Goal: Transaction & Acquisition: Download file/media

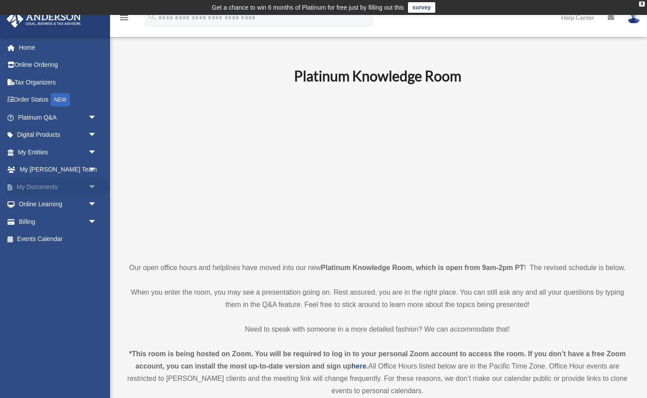
click at [35, 187] on link "My Documents arrow_drop_down" at bounding box center [58, 187] width 104 height 18
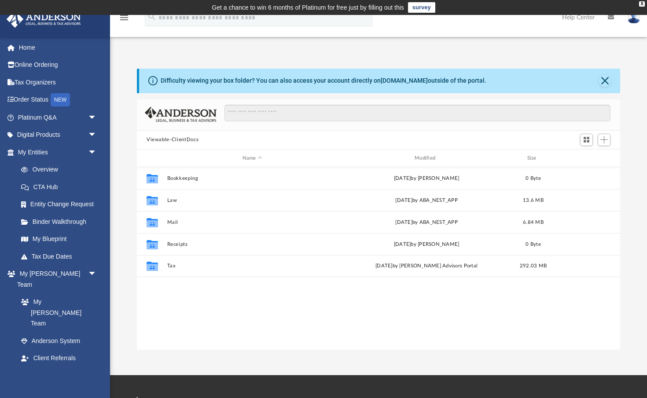
scroll to position [200, 483]
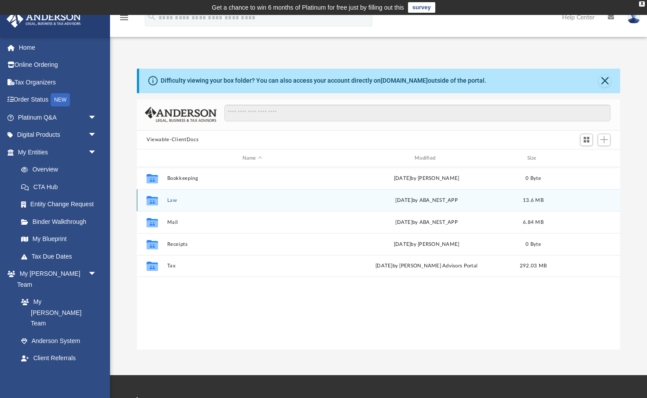
click at [265, 198] on button "Law" at bounding box center [252, 201] width 170 height 6
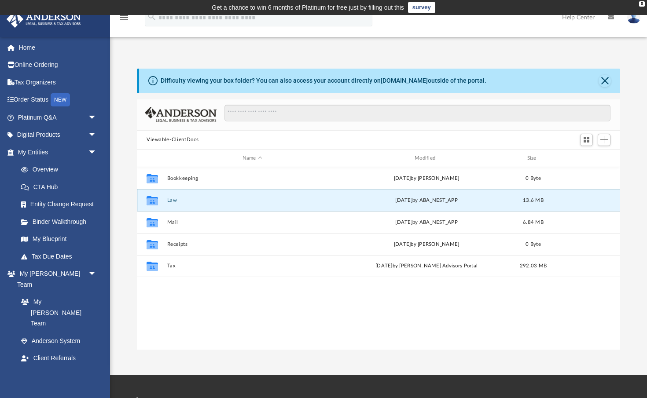
click at [265, 198] on button "Law" at bounding box center [252, 201] width 170 height 6
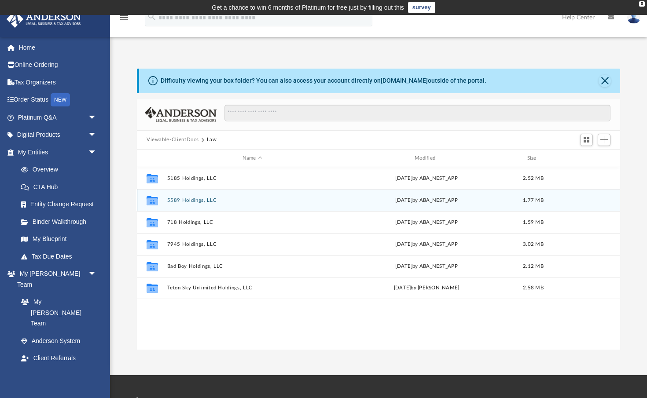
click at [199, 198] on button "5589 Holdings, LLC" at bounding box center [252, 201] width 170 height 6
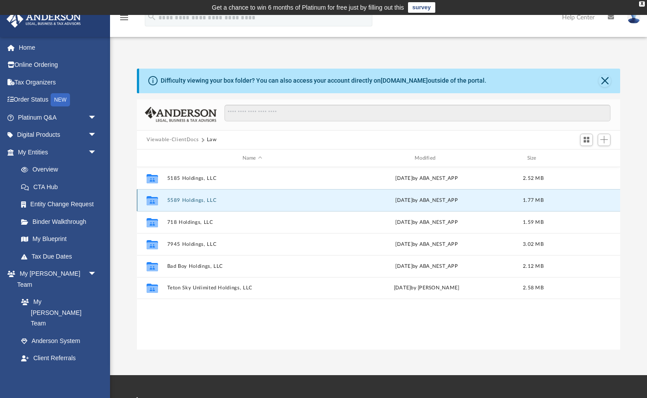
click at [199, 198] on button "5589 Holdings, LLC" at bounding box center [252, 201] width 170 height 6
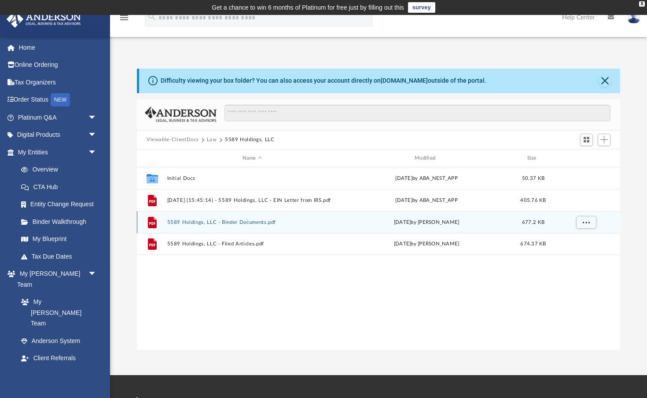
click at [238, 224] on button "5589 Holdings, LLC - Binder Documents.pdf" at bounding box center [252, 223] width 170 height 6
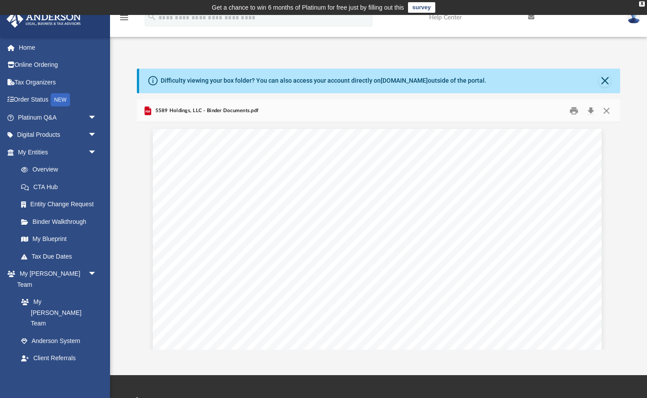
scroll to position [0, 0]
click at [604, 80] on button "Close" at bounding box center [605, 81] width 12 height 12
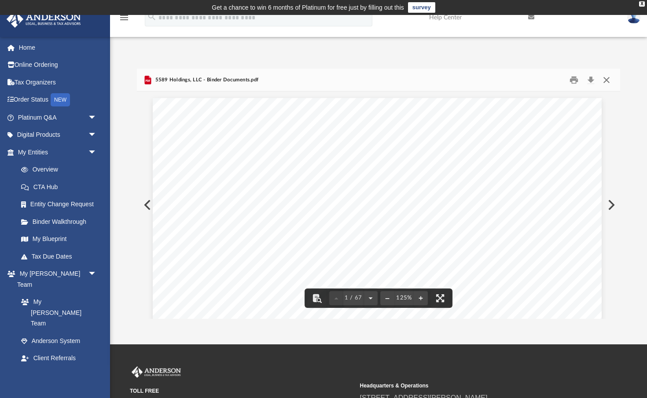
click at [607, 79] on button "Close" at bounding box center [607, 80] width 16 height 14
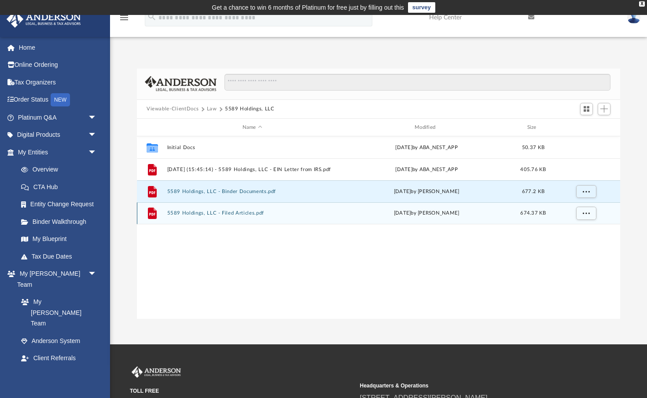
click at [229, 214] on button "5589 Holdings, LLC - Filed Articles.pdf" at bounding box center [252, 214] width 170 height 6
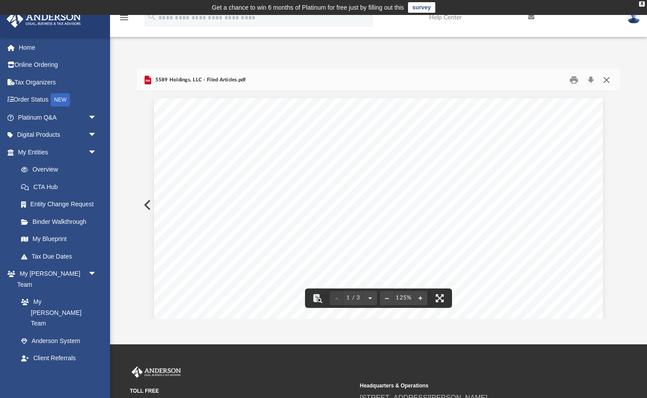
click at [608, 78] on button "Close" at bounding box center [607, 80] width 16 height 14
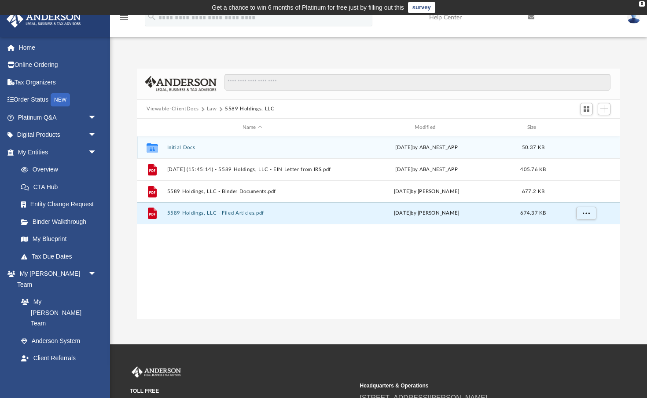
click at [221, 149] on button "Initial Docs" at bounding box center [252, 148] width 170 height 6
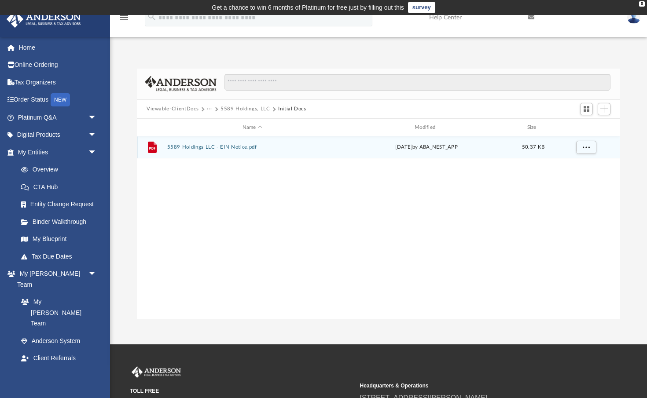
click at [236, 147] on button "5589 Holdings LLC - EIN Notice.pdf" at bounding box center [252, 148] width 170 height 6
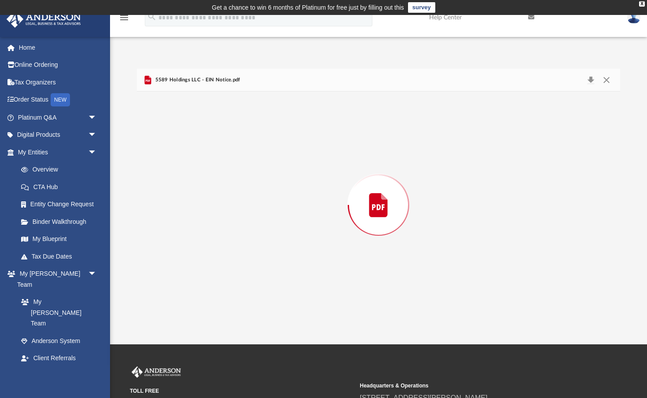
click at [236, 147] on div "Preview" at bounding box center [378, 205] width 483 height 227
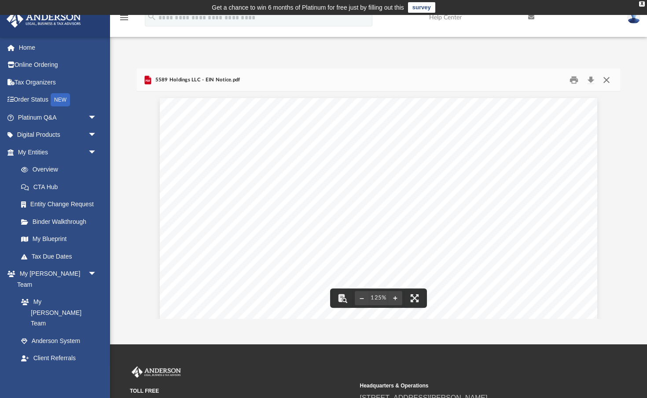
click at [606, 77] on button "Close" at bounding box center [607, 80] width 16 height 14
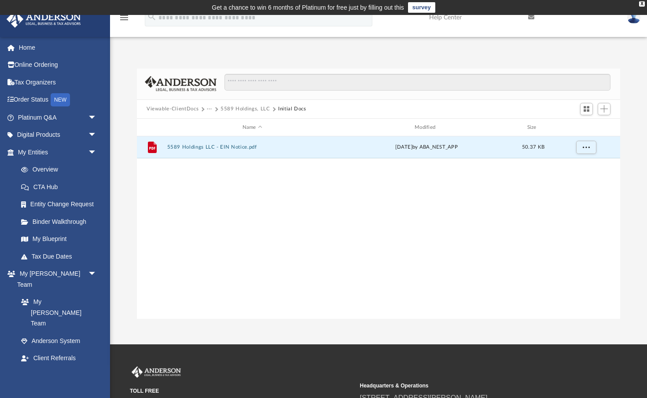
click at [240, 108] on button "5589 Holdings, LLC" at bounding box center [245, 109] width 50 height 8
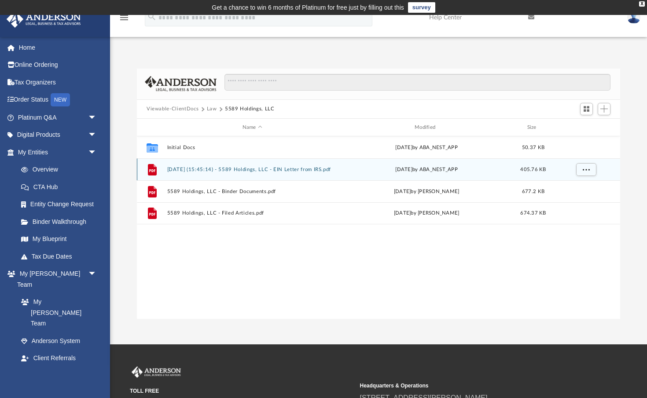
click at [245, 165] on div "File 2025.02.21 (15:45:14) - 5589 Holdings, LLC - EIN Letter from IRS.pdf Fri F…" at bounding box center [378, 169] width 483 height 22
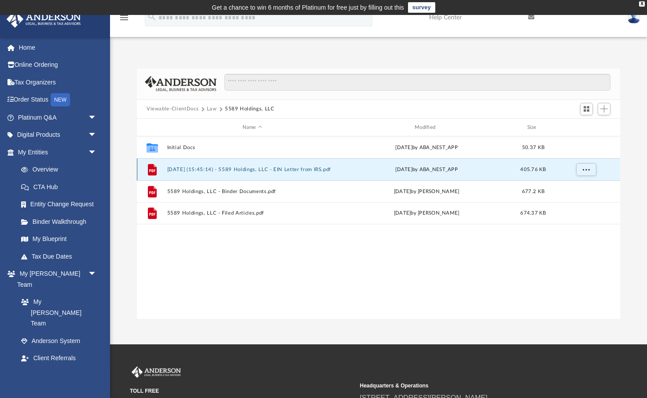
click at [243, 168] on button "2025.02.21 (15:45:14) - 5589 Holdings, LLC - EIN Letter from IRS.pdf" at bounding box center [252, 170] width 170 height 6
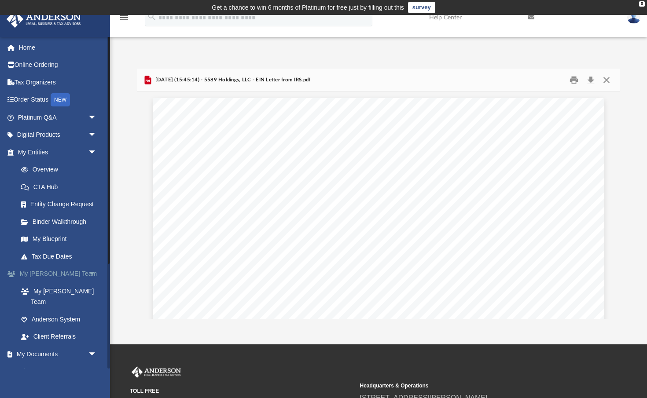
click at [41, 270] on link "My Anderson Team arrow_drop_down" at bounding box center [58, 274] width 104 height 18
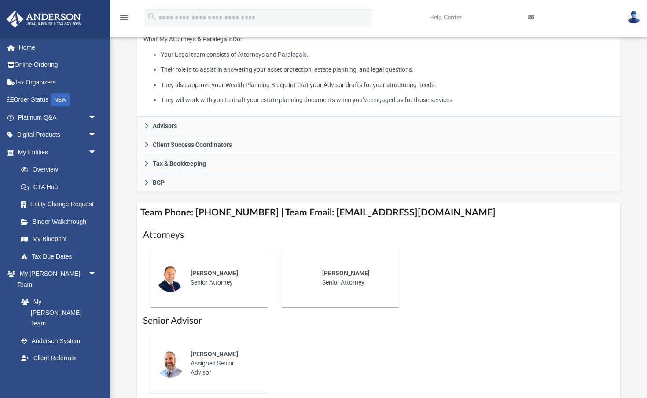
scroll to position [196, 0]
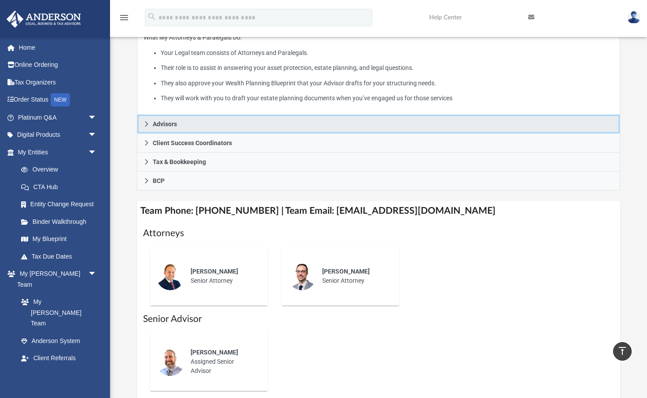
click at [169, 122] on span "Advisors" at bounding box center [165, 124] width 24 height 6
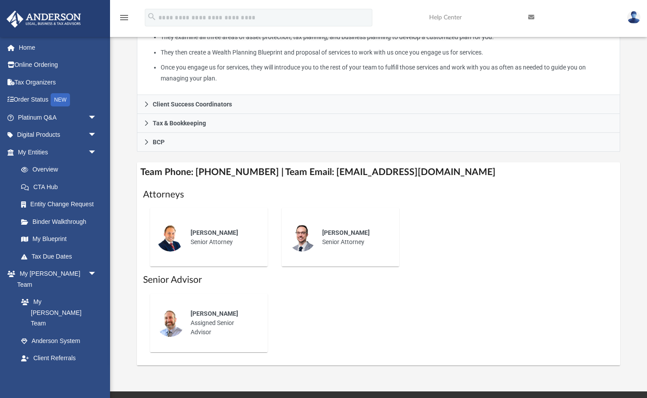
scroll to position [254, 0]
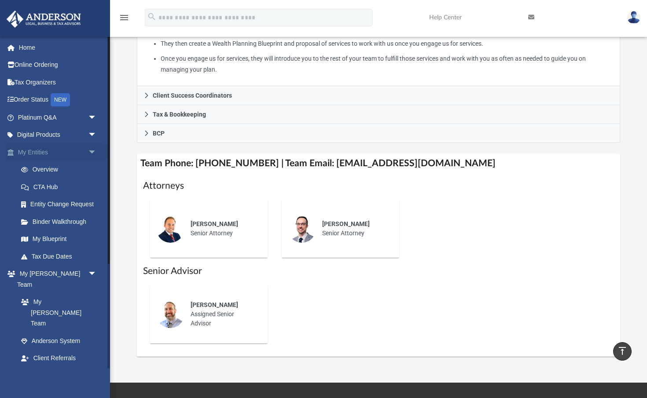
click at [39, 148] on link "My Entities arrow_drop_down" at bounding box center [58, 152] width 104 height 18
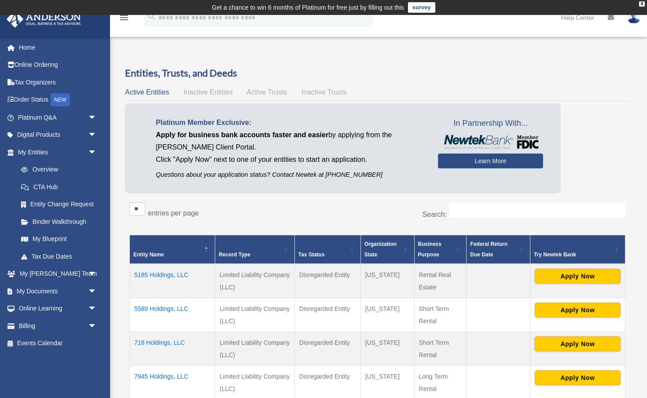
click at [173, 343] on td "718 Holdings, LLC" at bounding box center [172, 349] width 85 height 34
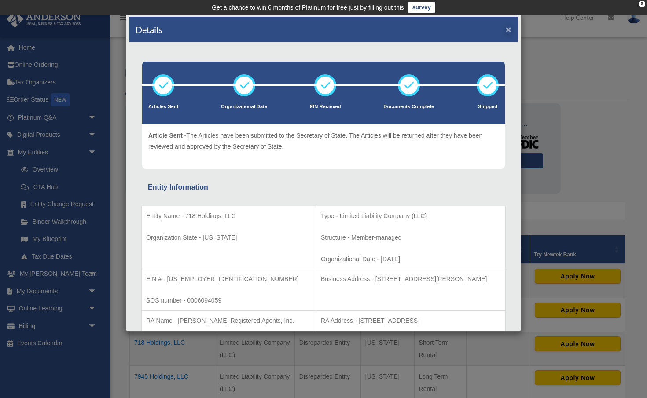
click at [509, 28] on button "×" at bounding box center [509, 29] width 6 height 9
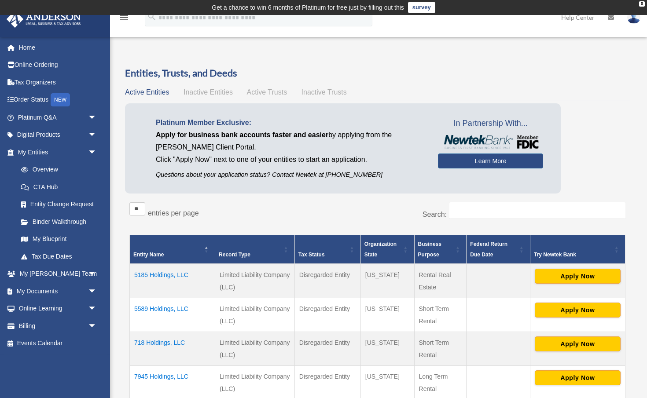
click at [161, 306] on td "5589 Holdings, LLC" at bounding box center [172, 315] width 85 height 34
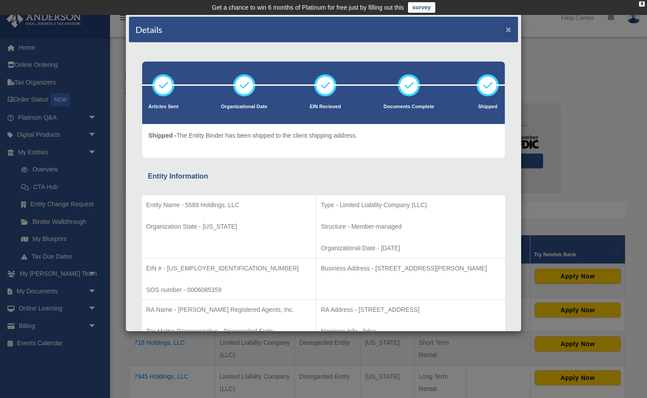
click at [509, 30] on button "×" at bounding box center [509, 29] width 6 height 9
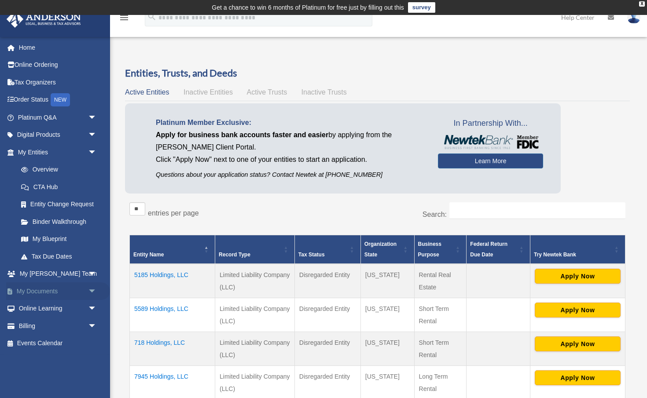
click at [37, 288] on link "My Documents arrow_drop_down" at bounding box center [58, 292] width 104 height 18
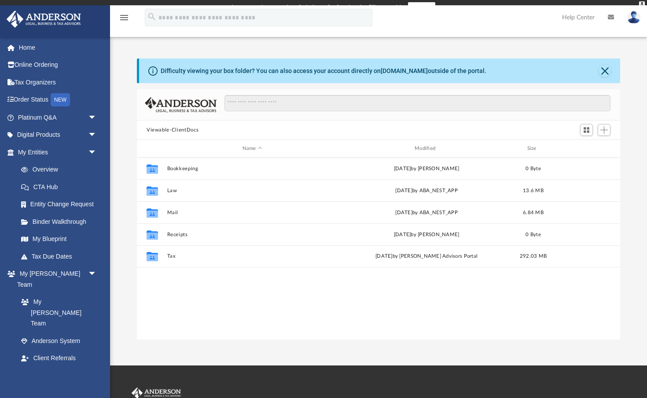
scroll to position [0, 0]
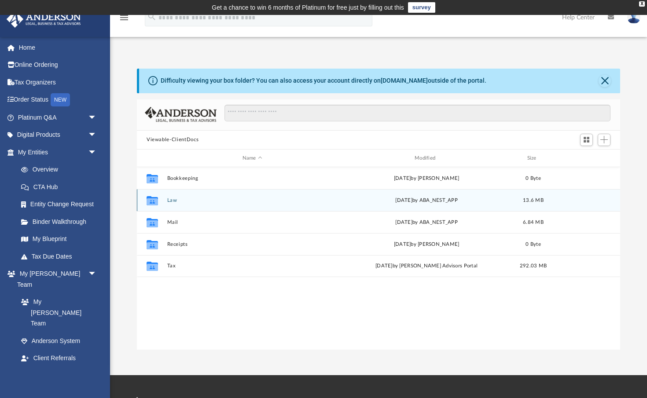
click at [202, 199] on button "Law" at bounding box center [252, 201] width 170 height 6
click at [192, 198] on button "5589 Holdings, LLC" at bounding box center [252, 201] width 170 height 6
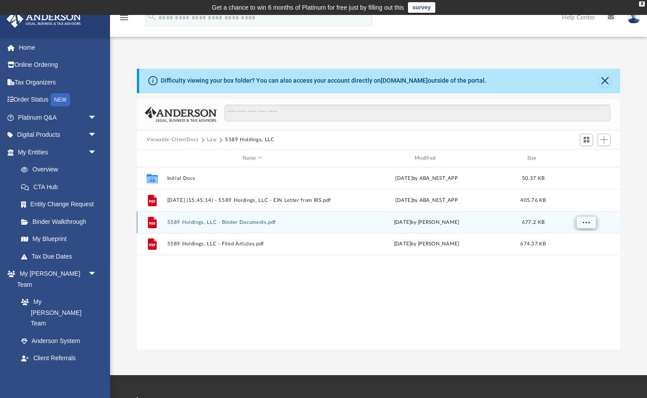
click at [588, 220] on span "More options" at bounding box center [586, 222] width 7 height 5
click at [273, 220] on button "5589 Holdings, LLC - Binder Documents.pdf" at bounding box center [252, 223] width 170 height 6
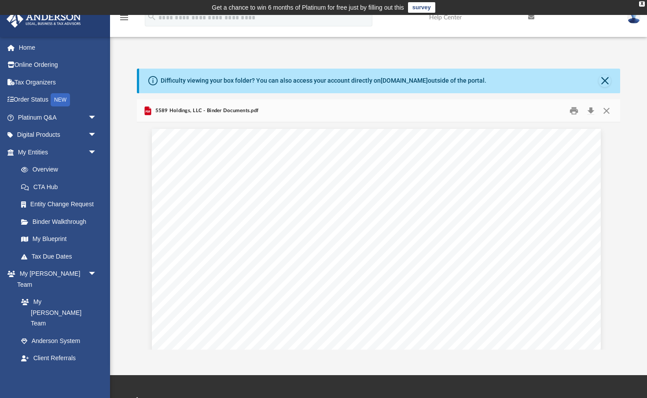
scroll to position [0, 0]
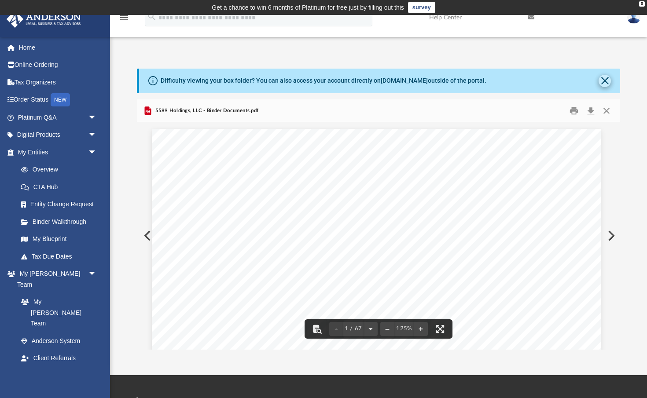
click at [606, 77] on button "Close" at bounding box center [605, 81] width 12 height 12
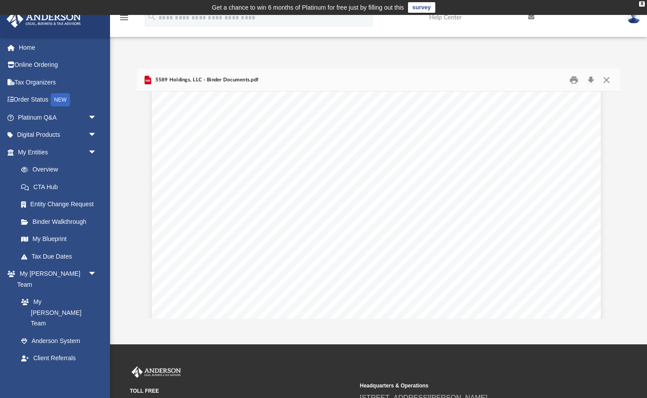
scroll to position [3267, 2]
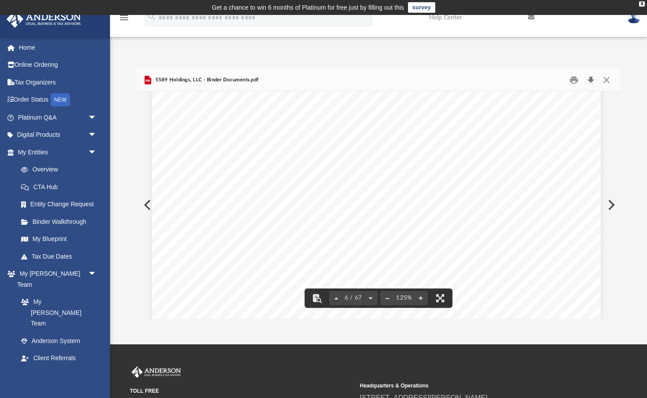
click at [590, 79] on button "Download" at bounding box center [591, 80] width 16 height 14
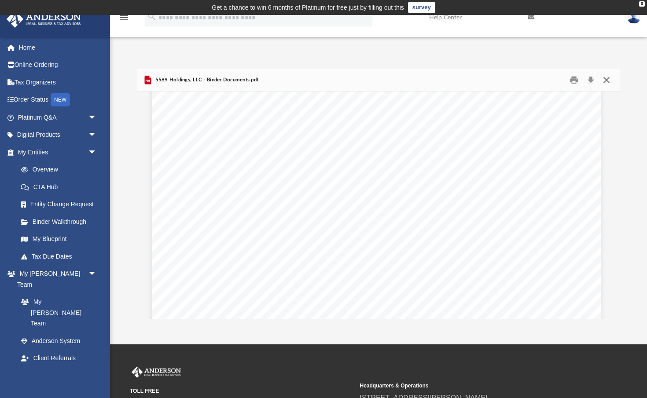
click at [608, 79] on button "Close" at bounding box center [607, 80] width 16 height 14
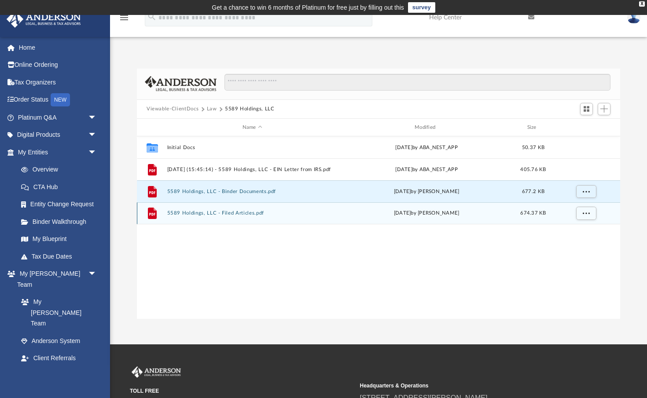
click at [286, 213] on button "5589 Holdings, LLC - Filed Articles.pdf" at bounding box center [252, 214] width 170 height 6
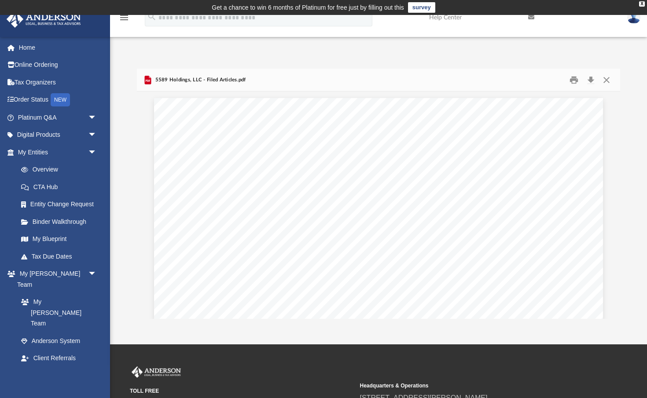
scroll to position [0, 0]
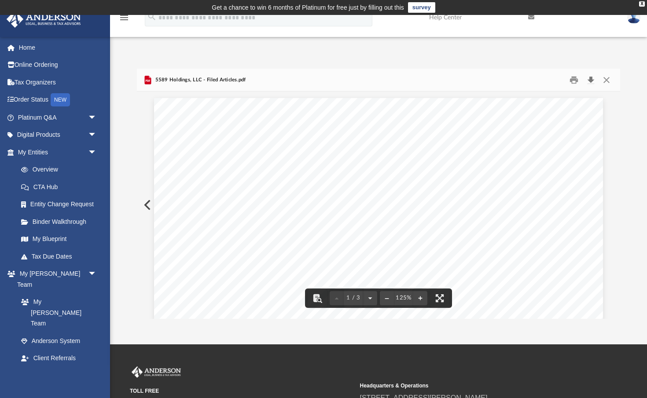
click at [591, 78] on button "Download" at bounding box center [591, 80] width 16 height 14
